Goal: Use online tool/utility: Utilize a website feature to perform a specific function

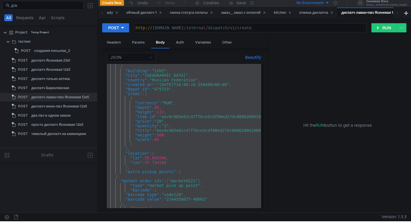
scroll to position [0, 2]
click at [392, 13] on div "диспатч лавка+пвз Ясеневая 12к5" at bounding box center [372, 13] width 63 height 6
click at [398, 13] on icon at bounding box center [397, 12] width 3 height 3
click at [389, 14] on div "диспатч лавка+пвз Ясеневая 12к5" at bounding box center [354, 12] width 70 height 11
click at [386, 14] on icon at bounding box center [384, 12] width 3 height 3
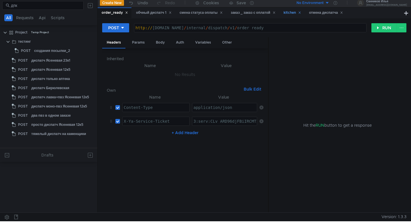
click at [301, 13] on icon at bounding box center [299, 12] width 3 height 3
click at [276, 11] on icon at bounding box center [274, 12] width 3 height 3
click at [222, 12] on icon at bounding box center [221, 13] width 2 height 2
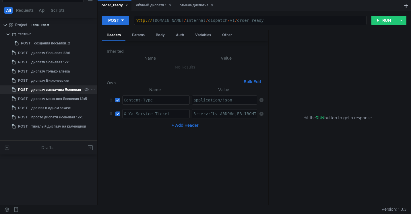
scroll to position [0, 0]
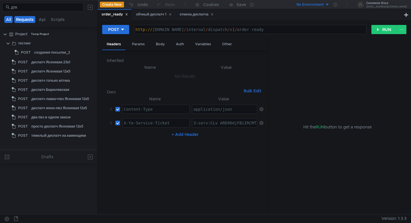
click at [28, 21] on button "Requests" at bounding box center [24, 19] width 21 height 7
click at [31, 23] on nz-tabs-nav "All Requests Api Scripts" at bounding box center [48, 19] width 90 height 11
click at [31, 21] on button "Requests" at bounding box center [25, 19] width 21 height 7
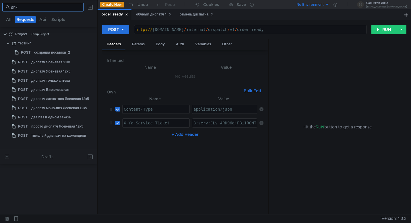
click at [33, 7] on input "дпк" at bounding box center [45, 7] width 69 height 6
type input "д"
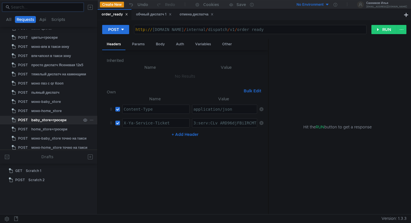
scroll to position [602, 0]
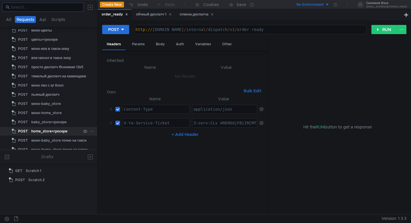
click at [72, 131] on div "home_store+гросери" at bounding box center [56, 131] width 50 height 9
click at [190, 17] on div "отмена диспатча" at bounding box center [197, 14] width 34 height 6
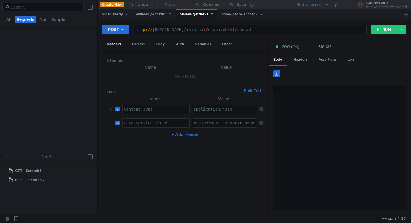
scroll to position [272, 0]
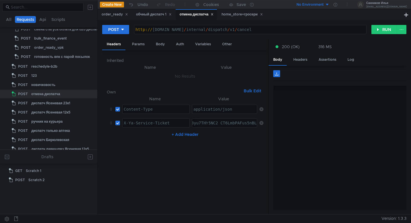
click at [244, 14] on div "home_store+гросери" at bounding box center [242, 14] width 41 height 6
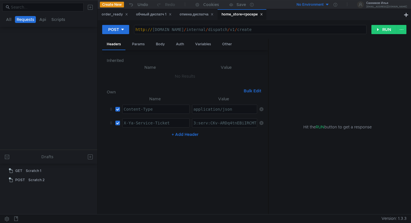
scroll to position [607, 0]
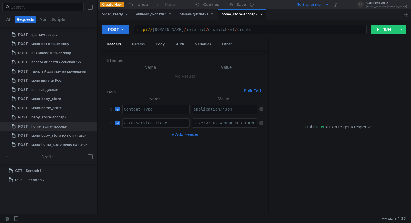
paste textarea "20PWaqm6AvM7Tm4kCaYYnK9Jfd8uNCYW5JsqbXziyAr4UkUHhvFXfGnFQ_ZuUXF4095CIgPEDQNEoJ4…"
type textarea "20PWaqm6AvM7Tm4kCaYYnK9Jfd8uNCYW5JsqbXziyAr4UkUHhvFXfGnFQ_ZuUXF4095CIgPEDQNEoJ4…"
click at [200, 16] on div "отмена диспатча" at bounding box center [197, 14] width 34 height 6
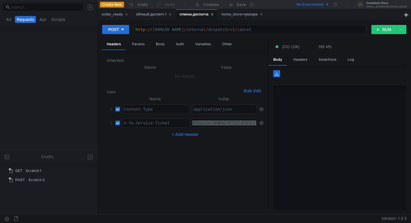
scroll to position [272, 0]
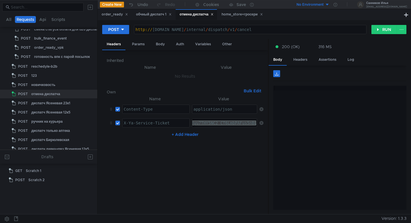
click at [239, 13] on div "home_store+гросери" at bounding box center [242, 14] width 41 height 6
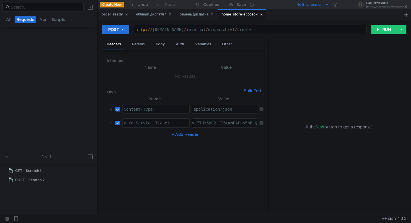
scroll to position [607, 0]
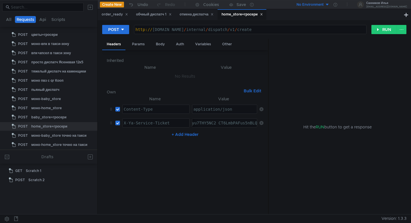
click at [218, 124] on div "20PWaqm6AvM7Tm4kCaYYnK9Jfd8uNCYW5JsqbXziyAr4UkUHhvFXfGnFQ_ZuUXF4095CIgPEDQNEoJ4…" at bounding box center [106, 128] width 301 height 14
paste textarea "3:serv:CM3_ARCKnOjFBiIRCMTzehCq33sg7cGxkaXU_gE:HWIf8svx8mcbThTys3NRWhODqmEJQbLs…"
type textarea "3:serv:CM3_ARCKnOjFBiIRCMTzehCq33sg7cGxkaXU_gE:HWIf8svx8mcbThTys3NRWhODqmEJQbLs…"
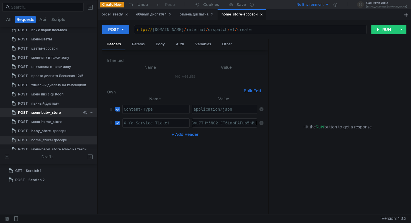
scroll to position [557, 0]
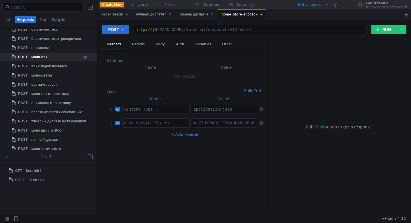
click at [63, 58] on div "моно-впк" at bounding box center [56, 57] width 50 height 9
click at [156, 43] on div "Body" at bounding box center [160, 44] width 18 height 11
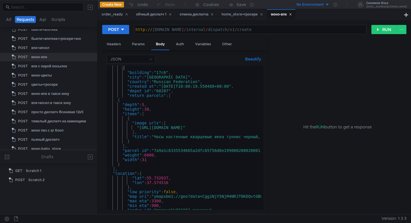
click at [175, 115] on div "{ "building" : "17c6" , "city" : "[GEOGRAPHIC_DATA]" , "country" : "Russian Fed…" at bounding box center [332, 143] width 451 height 154
drag, startPoint x: 129, startPoint y: 97, endPoint x: 163, endPoint y: 97, distance: 33.9
click at [163, 97] on div "{ "building" : "17c6" , "city" : "[GEOGRAPHIC_DATA]" , "country" : "Russian Fed…" at bounding box center [332, 143] width 451 height 154
type textarea ""return_parcels": ["
click at [163, 94] on div "{ "building" : "17c6" , "city" : "[GEOGRAPHIC_DATA]" , "country" : "Russian Fed…" at bounding box center [332, 143] width 451 height 154
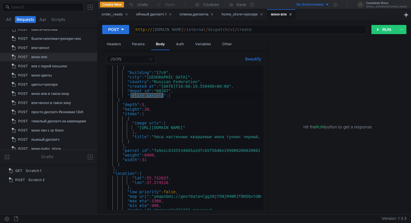
drag, startPoint x: 163, startPoint y: 97, endPoint x: 130, endPoint y: 97, distance: 33.3
click at [130, 97] on div "{ "building" : "17c6" , "city" : "[GEOGRAPHIC_DATA]" , "country" : "Russian Fed…" at bounding box center [332, 143] width 451 height 154
click at [163, 96] on div "{ "building" : "17c6" , "city" : "[GEOGRAPHIC_DATA]" , "country" : "Russian Fed…" at bounding box center [332, 143] width 451 height 154
